Goal: Information Seeking & Learning: Learn about a topic

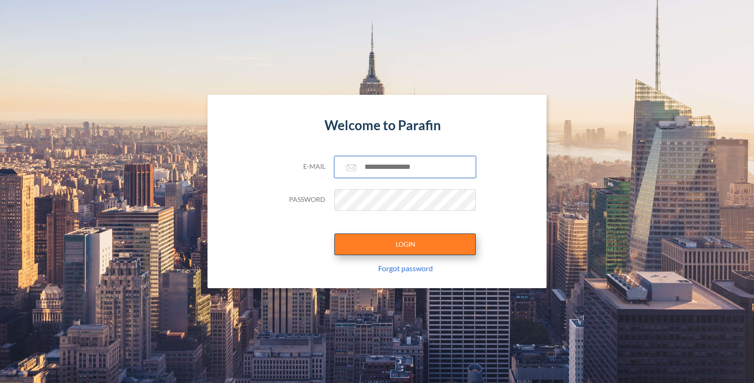
type input "**********"
click at [418, 243] on button "LOGIN" at bounding box center [404, 244] width 141 height 22
type input "**********"
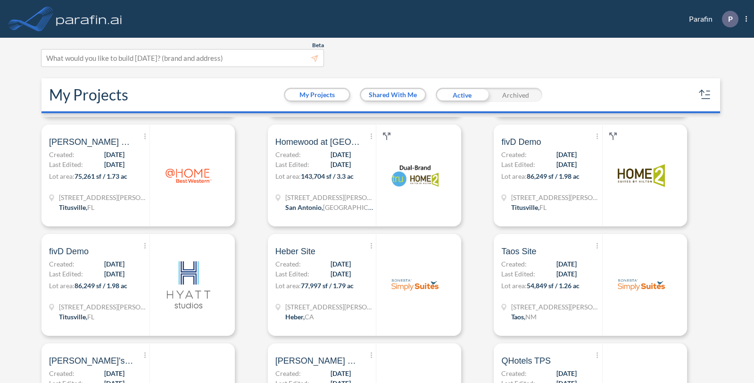
scroll to position [366, 0]
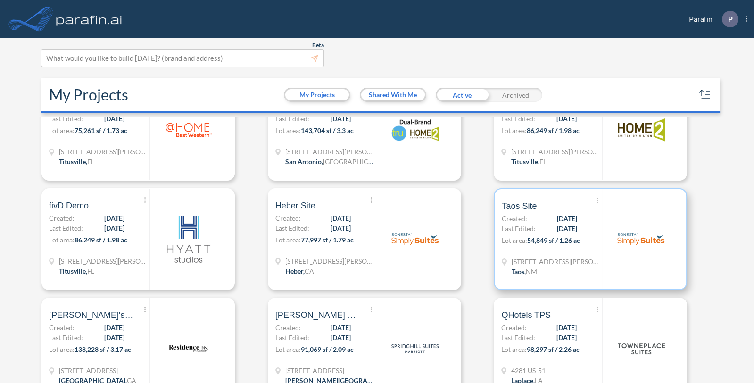
click at [601, 269] on div at bounding box center [639, 239] width 77 height 100
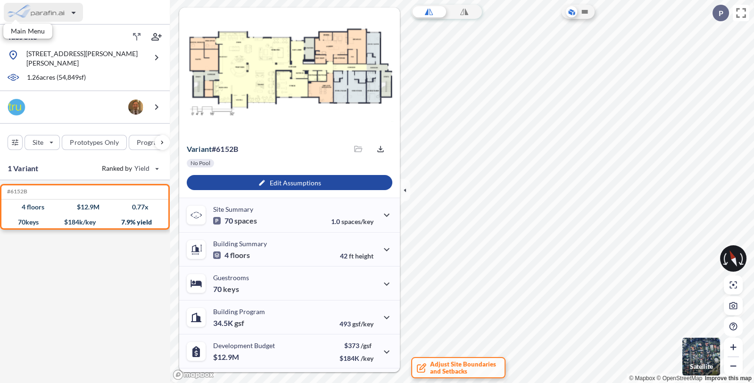
click at [53, 15] on div "button" at bounding box center [43, 12] width 79 height 19
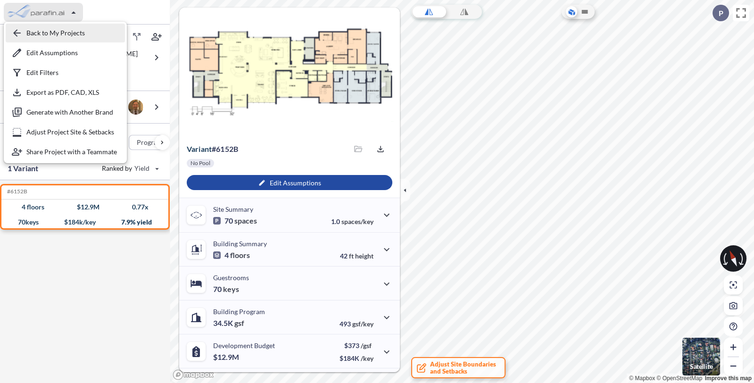
click at [56, 29] on div "button" at bounding box center [65, 33] width 119 height 19
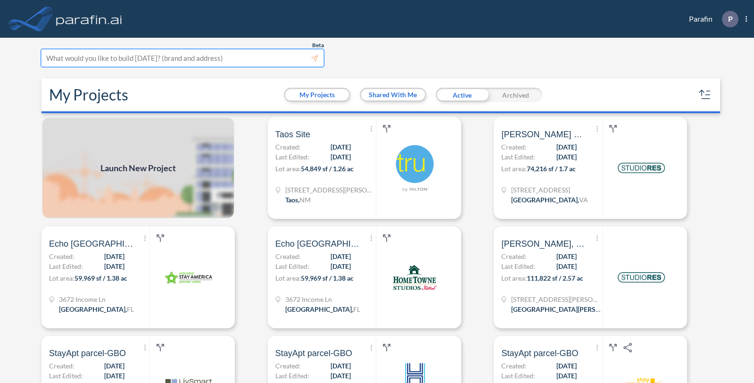
click at [127, 64] on div at bounding box center [182, 58] width 272 height 13
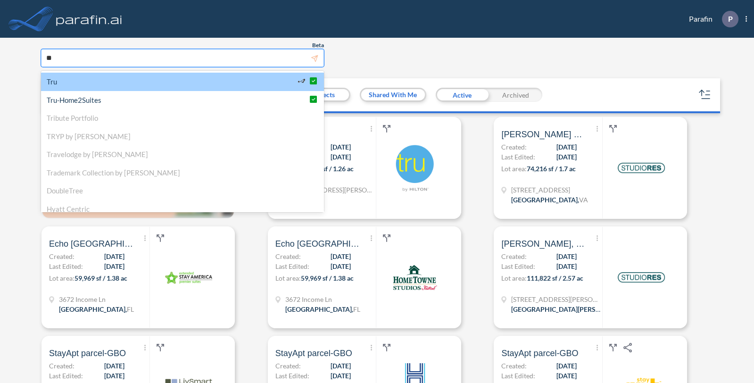
type input "***"
click at [113, 85] on div "Tru" at bounding box center [182, 82] width 283 height 18
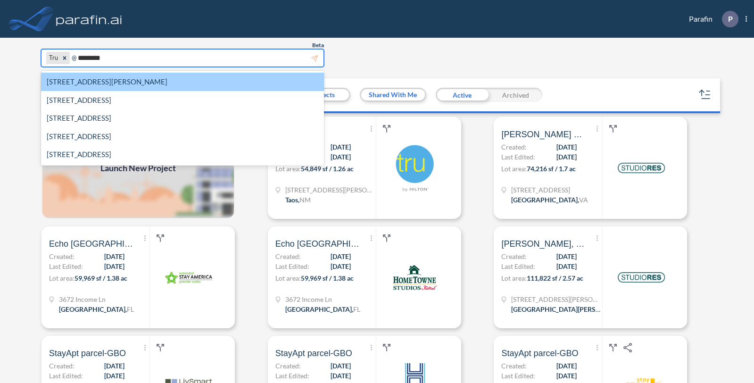
type input "*********"
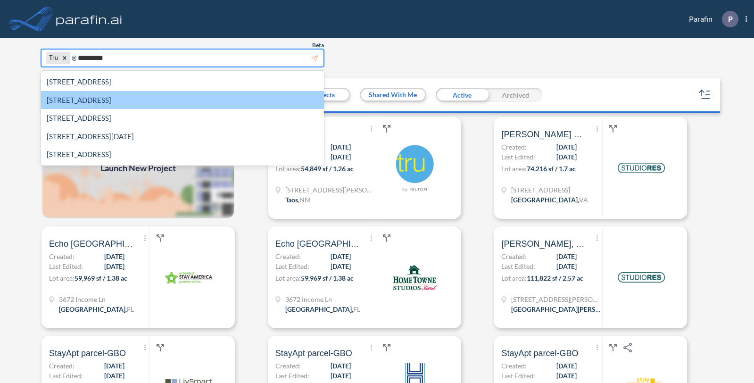
click at [111, 99] on div "4960 A Street, Anchorage, AK" at bounding box center [182, 100] width 283 height 18
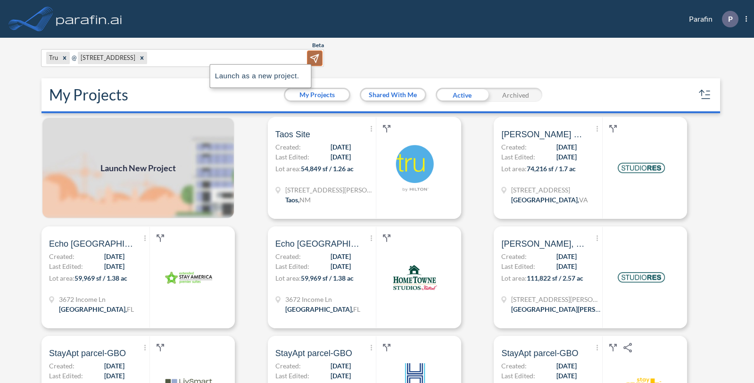
click at [316, 59] on icon "button" at bounding box center [314, 58] width 10 height 10
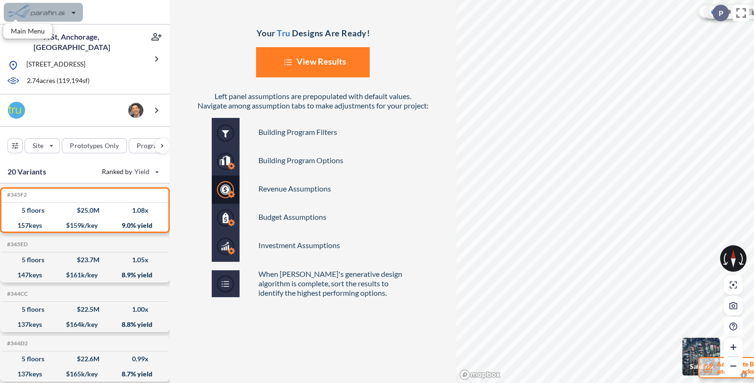
click at [59, 12] on div "button" at bounding box center [43, 12] width 79 height 19
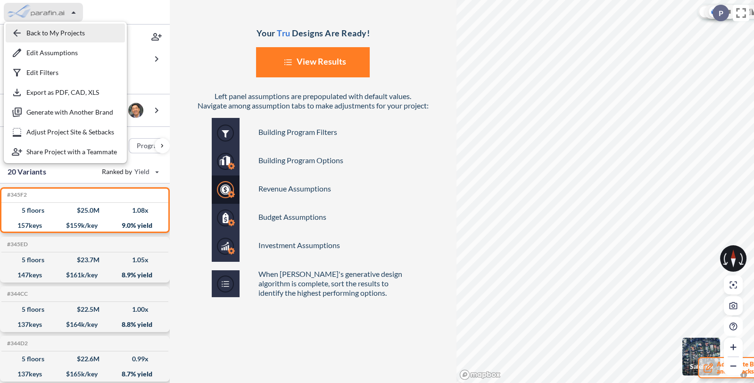
click at [59, 34] on div "button" at bounding box center [65, 33] width 119 height 19
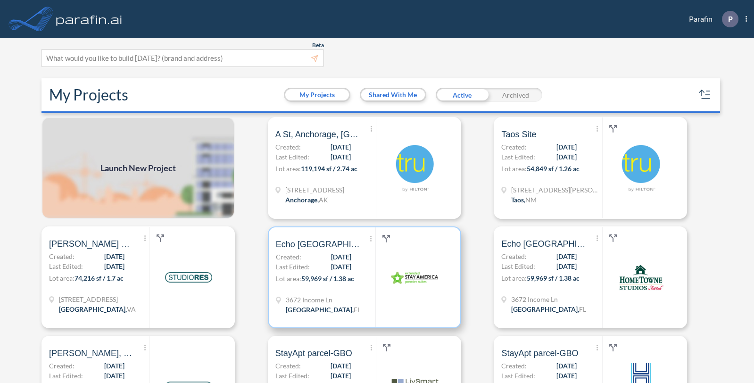
click at [343, 270] on span "08/18/2025" at bounding box center [341, 267] width 20 height 10
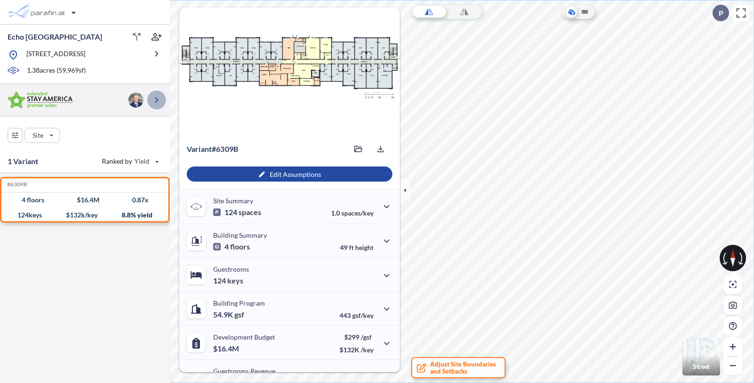
click at [156, 98] on icon "button" at bounding box center [156, 99] width 11 height 11
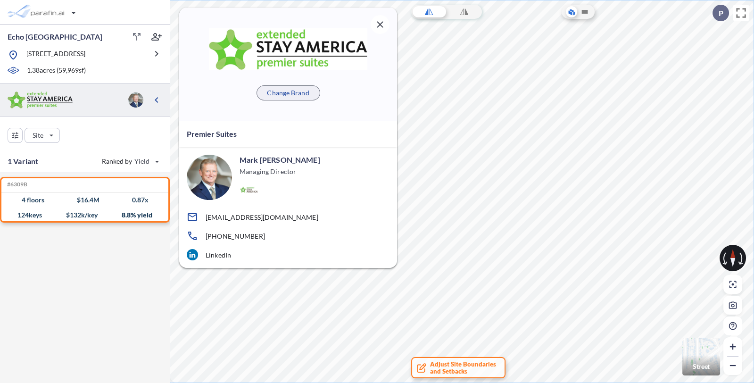
click at [301, 90] on p "Change Brand" at bounding box center [288, 92] width 42 height 9
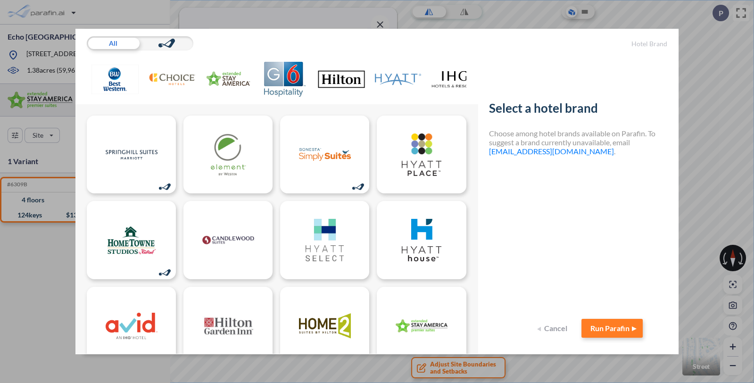
click at [405, 77] on img at bounding box center [397, 79] width 47 height 35
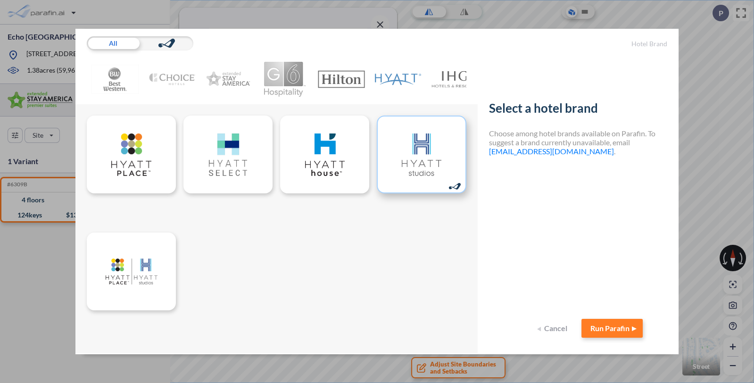
click at [403, 173] on img at bounding box center [421, 154] width 52 height 42
click at [625, 328] on button "Run Parafin" at bounding box center [611, 328] width 61 height 19
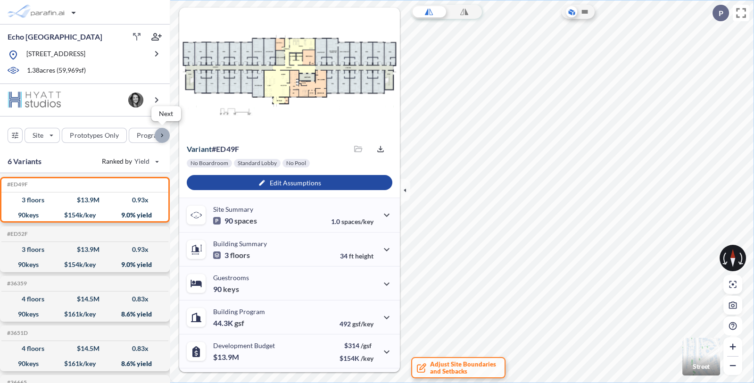
click at [163, 136] on div "button" at bounding box center [162, 135] width 15 height 15
click at [95, 137] on div "button" at bounding box center [87, 135] width 38 height 14
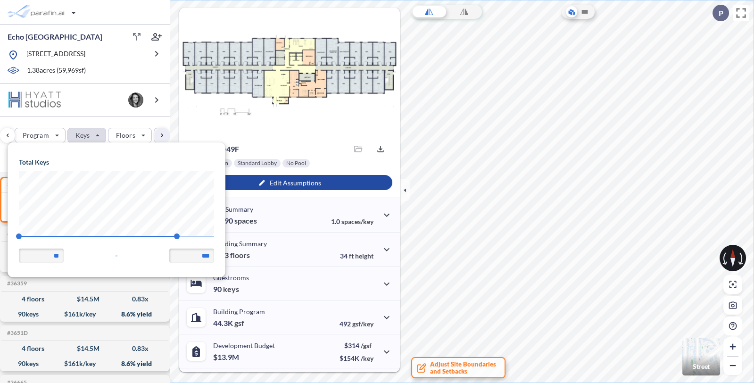
scroll to position [134, 217]
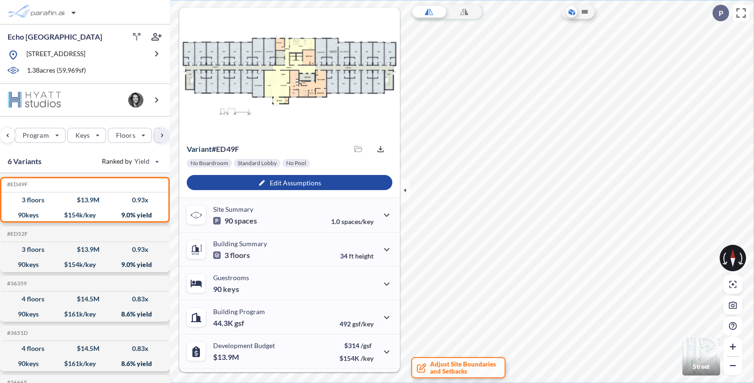
click at [128, 126] on div "Site Prototypes Only Program Keys Floors Height FAR Room mix Budget" at bounding box center [85, 132] width 170 height 33
click at [45, 132] on div "button" at bounding box center [40, 135] width 50 height 14
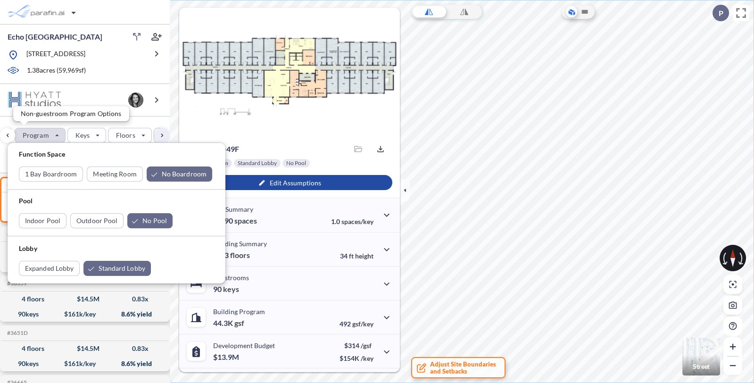
click at [45, 132] on div "button" at bounding box center [40, 135] width 50 height 14
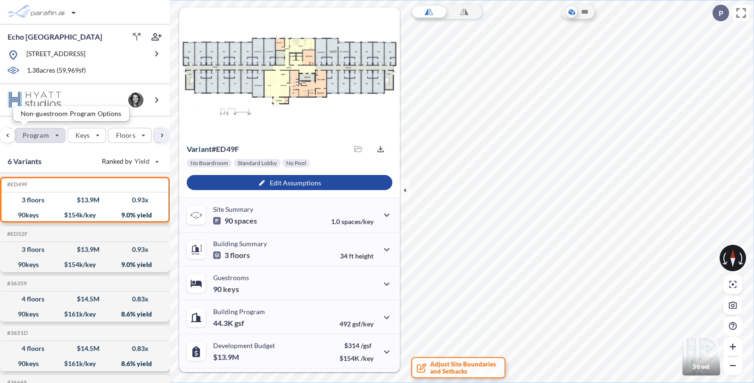
click at [45, 132] on div "button" at bounding box center [40, 135] width 50 height 14
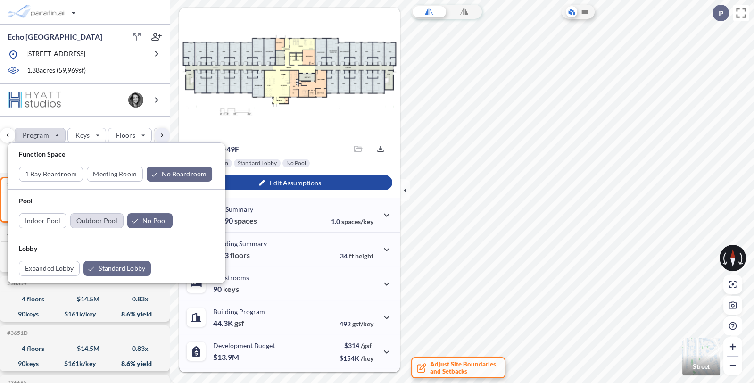
click at [83, 218] on div "button" at bounding box center [97, 221] width 52 height 14
click at [153, 222] on div "button" at bounding box center [158, 220] width 45 height 15
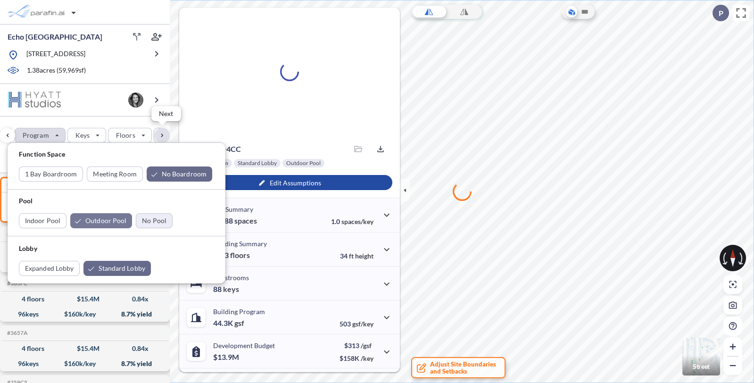
click at [158, 133] on div "button" at bounding box center [162, 135] width 15 height 15
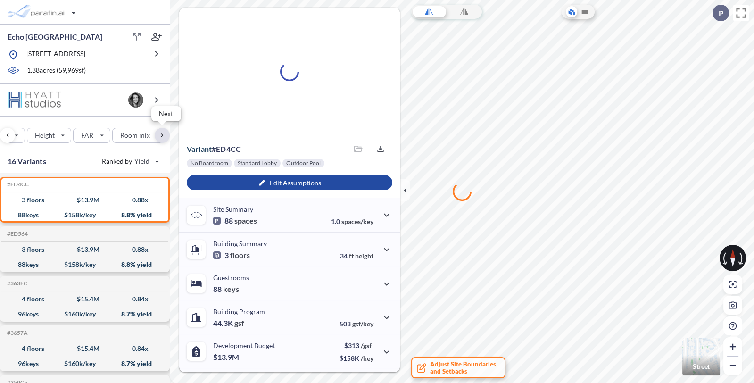
scroll to position [0, 245]
click at [9, 134] on div "button" at bounding box center [7, 135] width 15 height 15
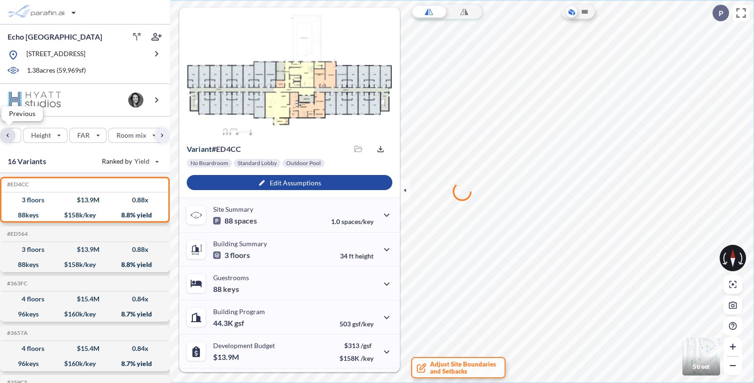
scroll to position [0, 111]
click at [133, 133] on div "button" at bounding box center [132, 135] width 43 height 14
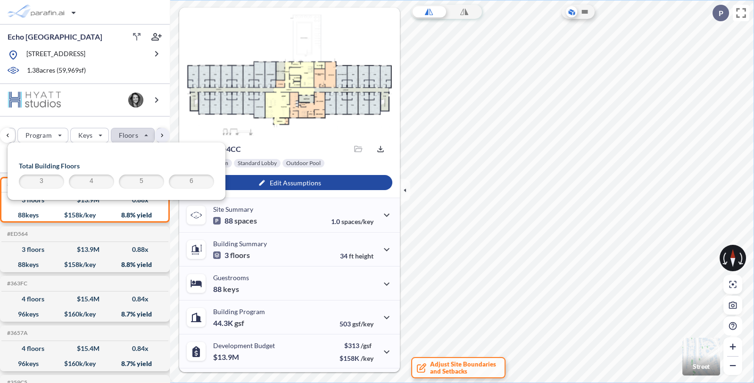
click at [152, 182] on span "5" at bounding box center [141, 181] width 42 height 11
click at [202, 183] on span "6" at bounding box center [191, 181] width 42 height 11
click at [35, 181] on span "3" at bounding box center [41, 181] width 42 height 11
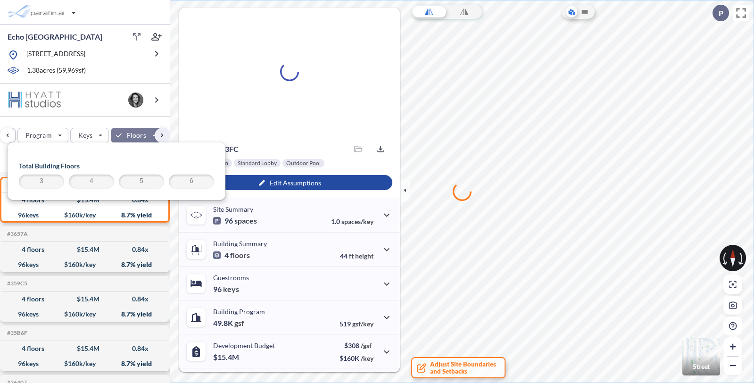
click at [140, 159] on div "Total Building Floors 3 4 5 6" at bounding box center [117, 171] width 218 height 58
click at [120, 132] on div "button" at bounding box center [136, 135] width 51 height 15
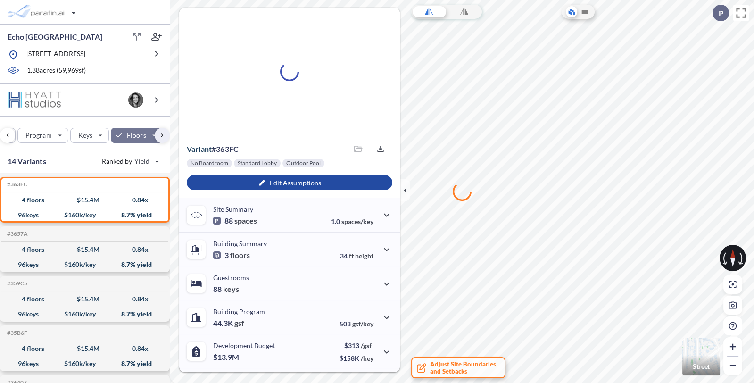
scroll to position [0, 110]
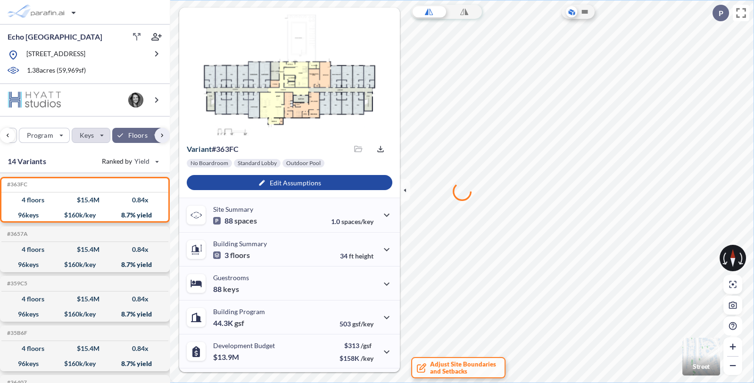
click at [79, 135] on div "button" at bounding box center [91, 135] width 38 height 14
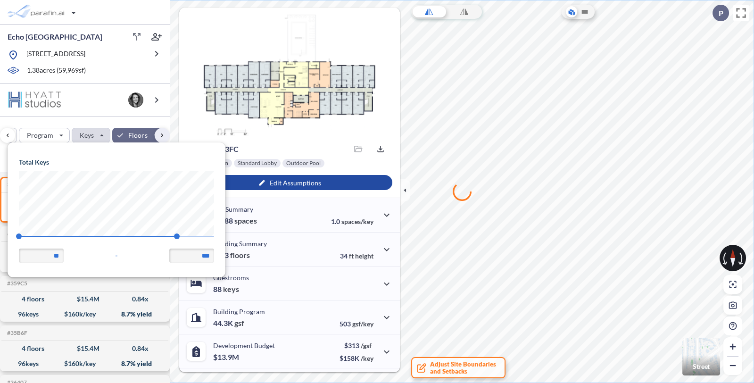
scroll to position [134, 217]
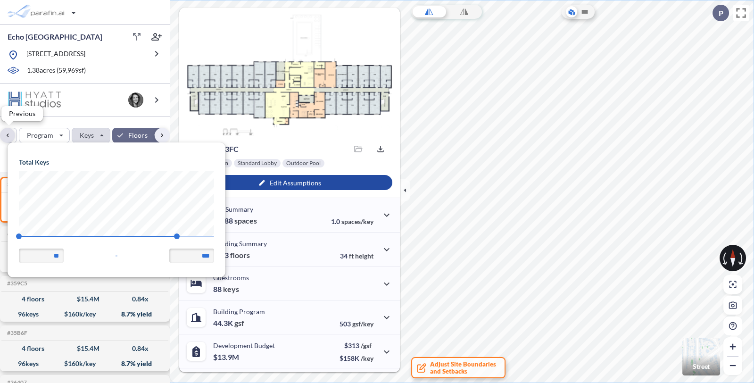
click at [12, 130] on div "button" at bounding box center [7, 135] width 15 height 15
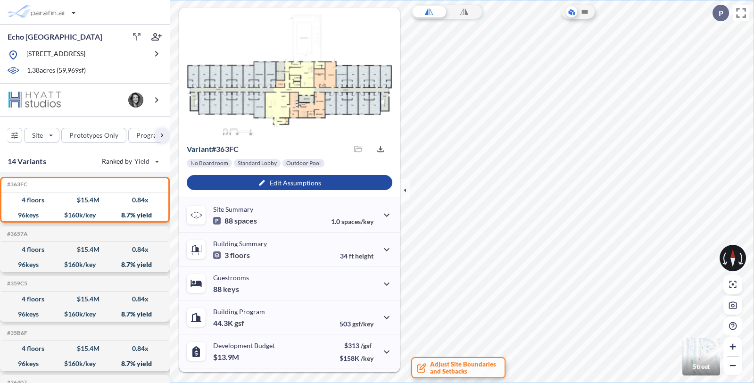
scroll to position [0, 0]
click at [12, 130] on icon "button" at bounding box center [15, 135] width 15 height 15
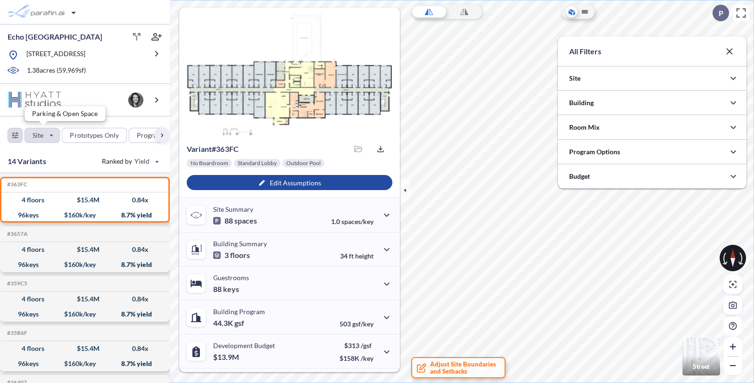
click at [48, 133] on div "button" at bounding box center [42, 135] width 34 height 14
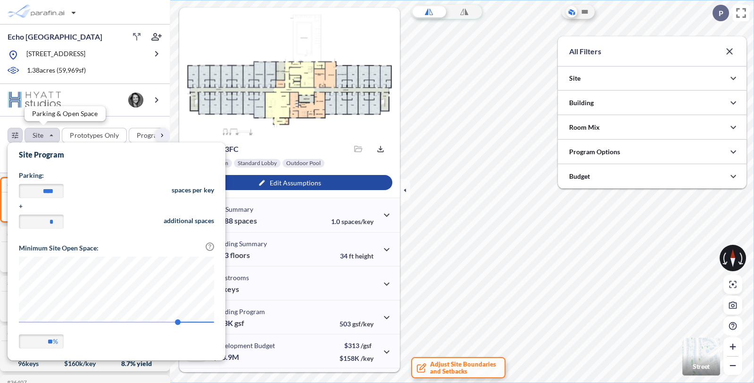
scroll to position [220, 217]
drag, startPoint x: 56, startPoint y: 192, endPoint x: 28, endPoint y: 191, distance: 27.8
click at [28, 191] on input "****" at bounding box center [41, 191] width 45 height 14
type input "***"
type input "****"
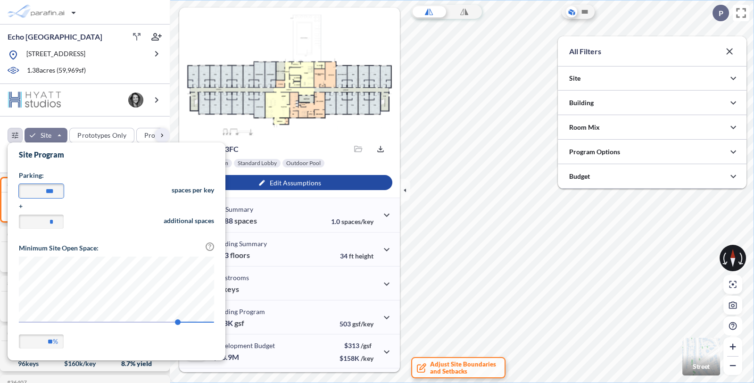
type input "***"
type input "****"
type input "***"
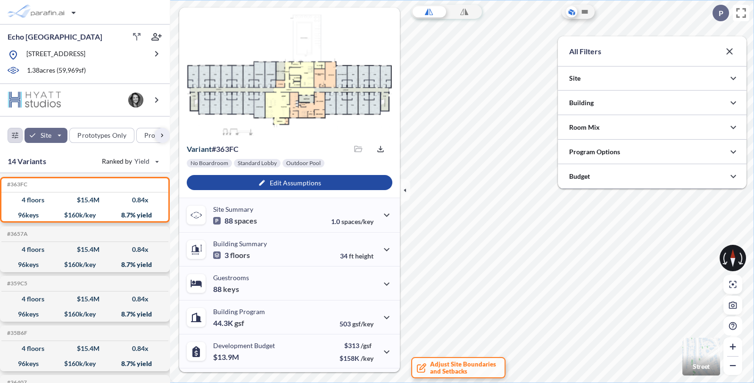
click at [77, 123] on div "Site Prototypes Only Program Keys Floors Height FAR Room mix Budget" at bounding box center [85, 132] width 170 height 33
click at [47, 259] on div "96 keys $ 160 k/key 8.7 % yield" at bounding box center [84, 264] width 159 height 15
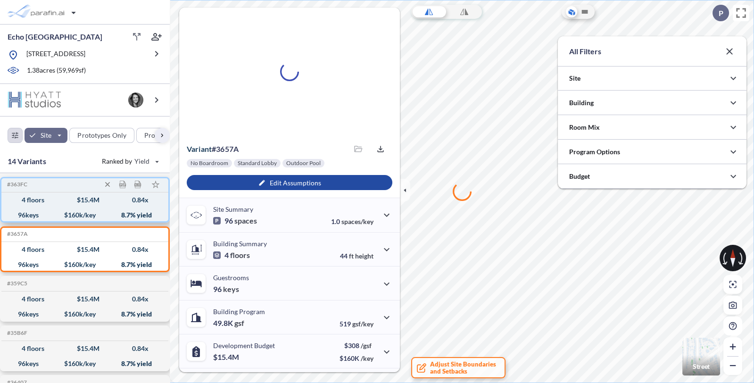
click at [45, 218] on div "96 keys $ 160 k/key 8.7 % yield" at bounding box center [84, 214] width 159 height 15
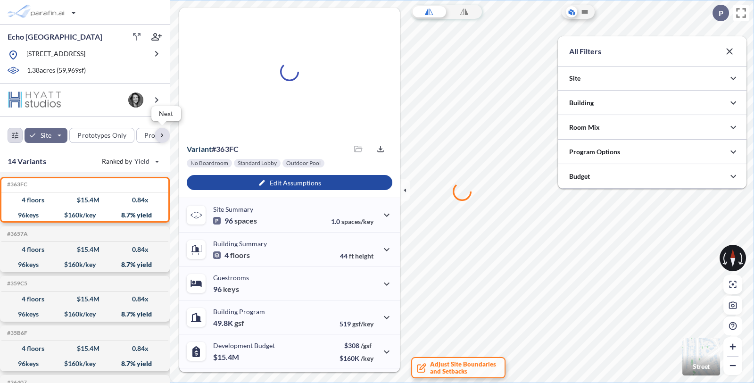
click at [166, 140] on div "button" at bounding box center [162, 135] width 15 height 15
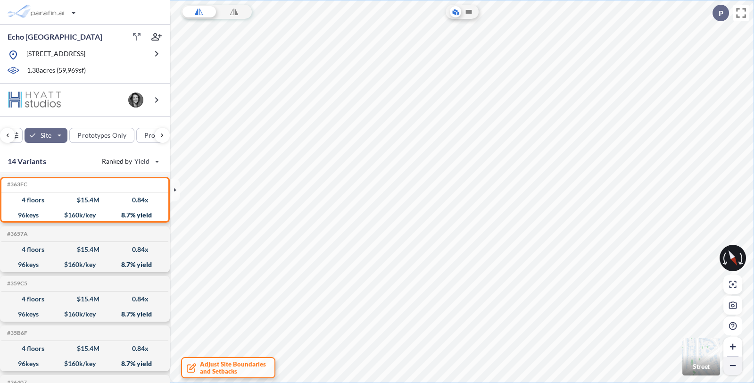
click at [736, 363] on icon "button" at bounding box center [732, 365] width 9 height 9
click at [732, 343] on icon "button" at bounding box center [732, 346] width 9 height 9
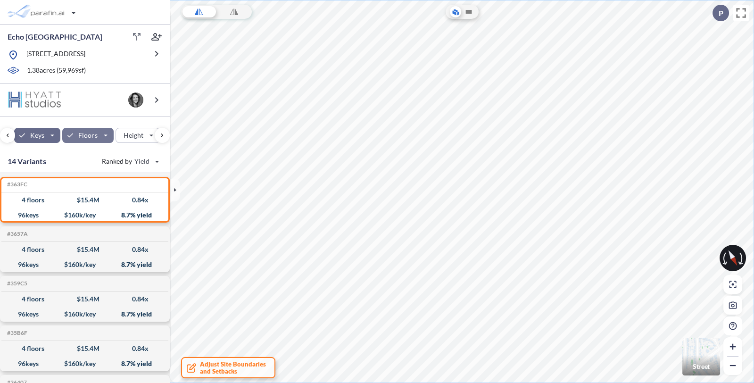
click at [101, 134] on div "button" at bounding box center [87, 135] width 51 height 15
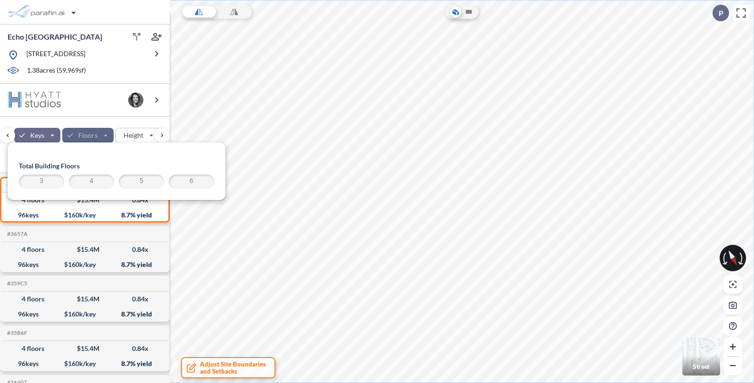
click at [101, 134] on div "button" at bounding box center [87, 135] width 51 height 15
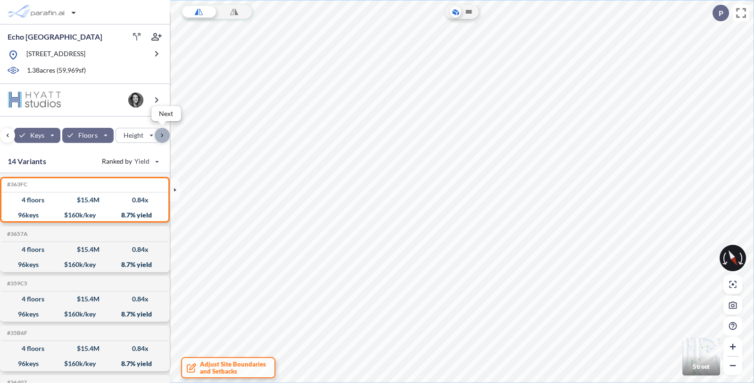
click at [164, 136] on div "button" at bounding box center [162, 135] width 15 height 15
click at [164, 136] on div "Site Prototypes Only Program Keys Floors Height FAR Room mix Budget" at bounding box center [85, 132] width 170 height 33
click at [19, 136] on div "button" at bounding box center [3, 135] width 44 height 14
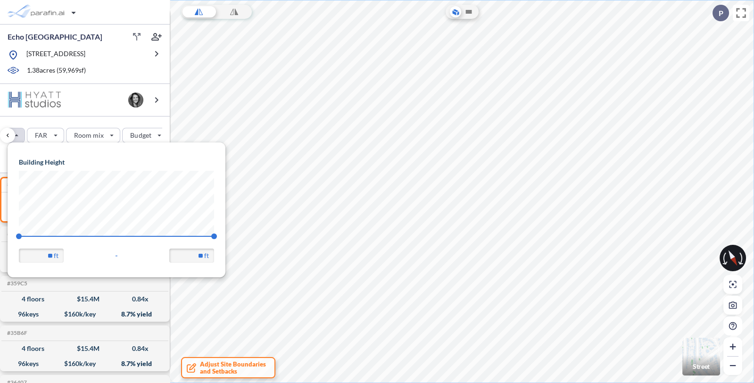
scroll to position [134, 217]
click at [17, 136] on div "button" at bounding box center [3, 135] width 44 height 14
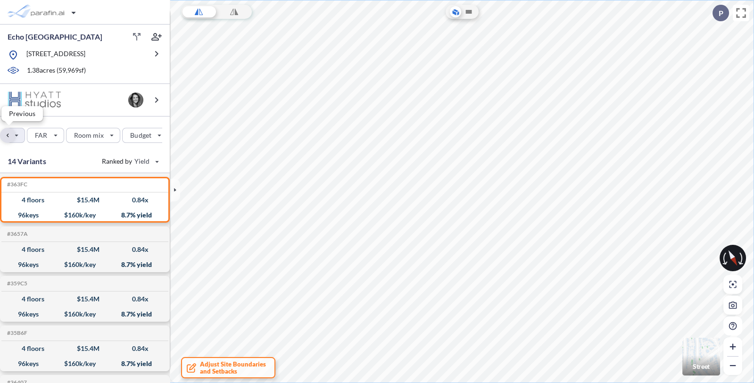
click at [8, 136] on div "button" at bounding box center [7, 135] width 15 height 15
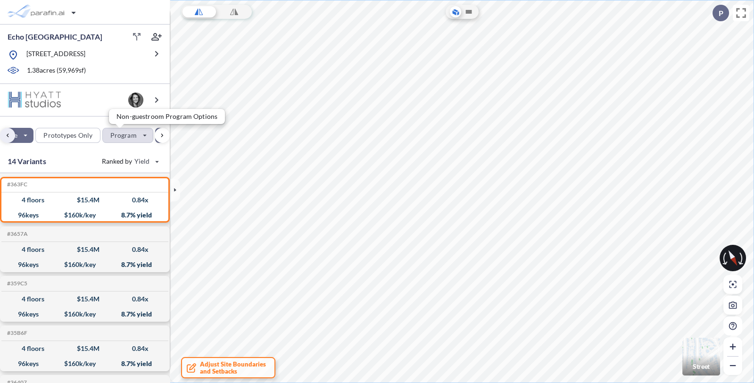
click at [140, 135] on div "button" at bounding box center [128, 135] width 50 height 14
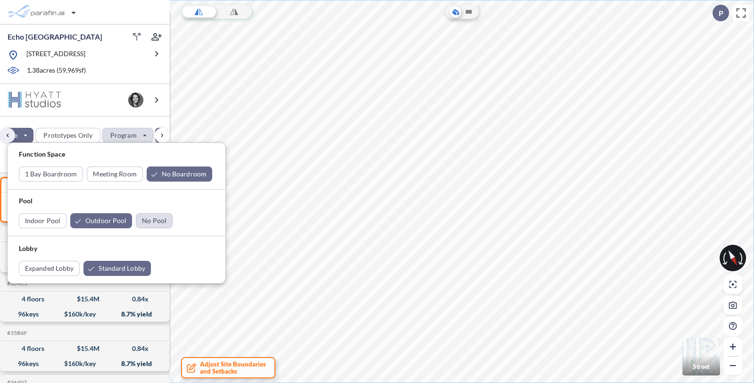
click at [157, 218] on div "button" at bounding box center [154, 221] width 36 height 14
click at [105, 214] on div "button" at bounding box center [101, 220] width 62 height 15
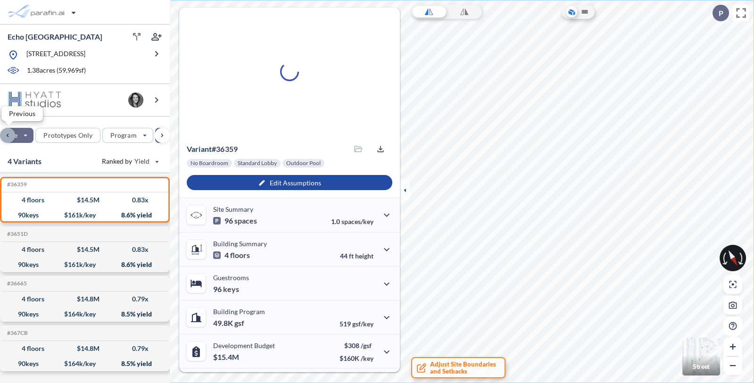
click at [3, 136] on div "button" at bounding box center [7, 135] width 15 height 15
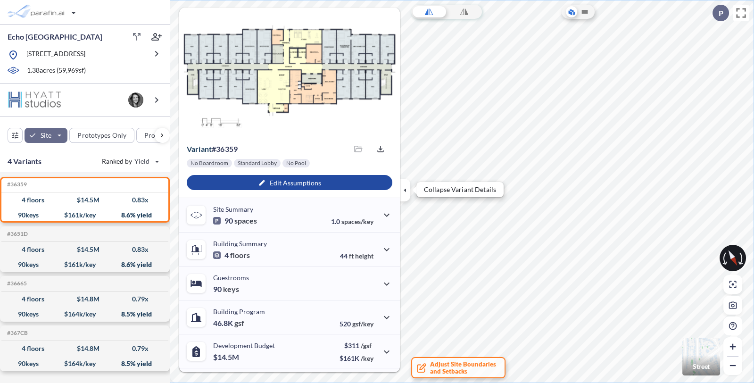
click at [406, 194] on icon "button" at bounding box center [405, 190] width 10 height 10
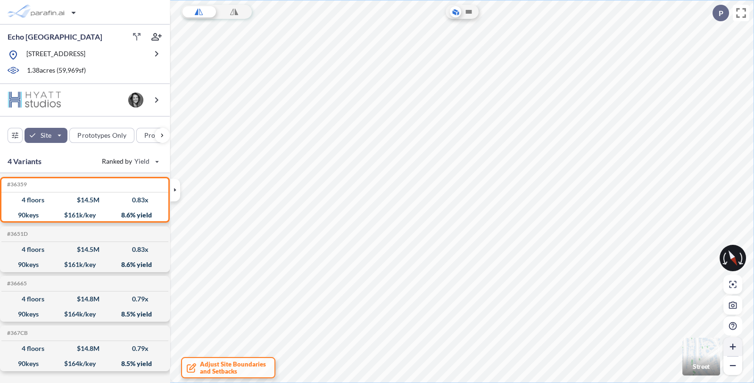
click at [727, 342] on button "button" at bounding box center [732, 346] width 19 height 19
click at [729, 304] on icon "button" at bounding box center [733, 305] width 8 height 7
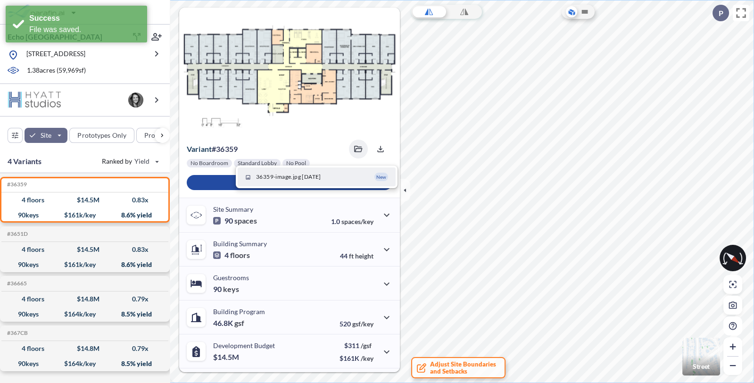
click at [262, 175] on span "36359-image.jpg [DATE]" at bounding box center [288, 177] width 65 height 8
